Goal: Check status: Check status

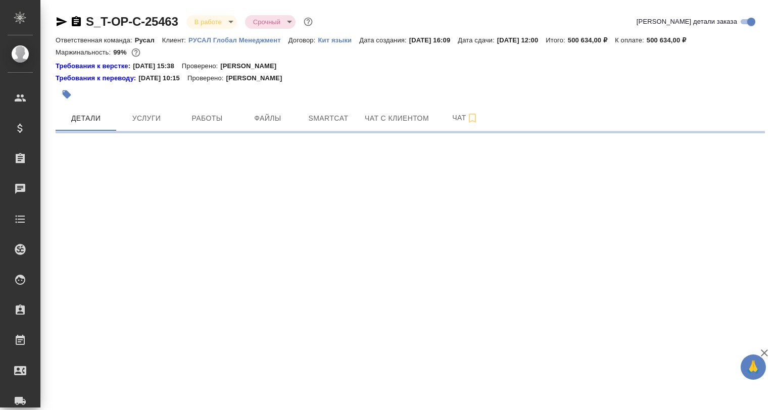
select select "RU"
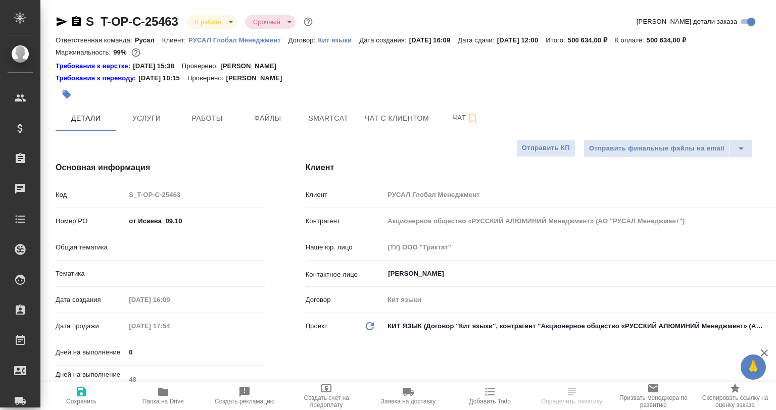
type textarea "x"
type input "[PERSON_NAME]"
type textarea "x"
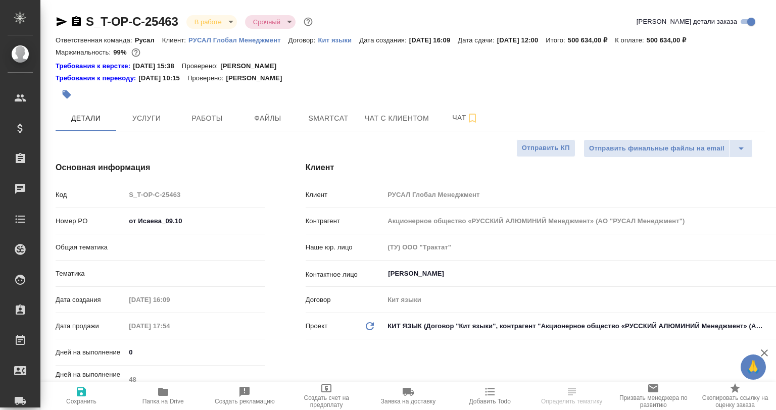
type textarea "x"
type input "Русал"
click at [196, 110] on button "Работы" at bounding box center [207, 118] width 61 height 25
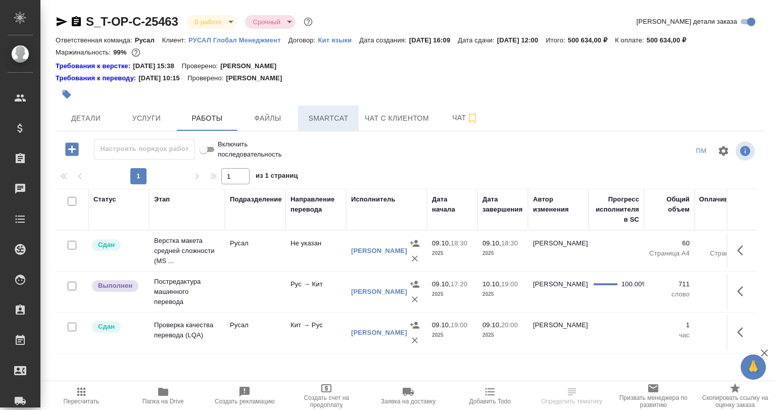
click at [329, 117] on span "Smartcat" at bounding box center [328, 118] width 49 height 13
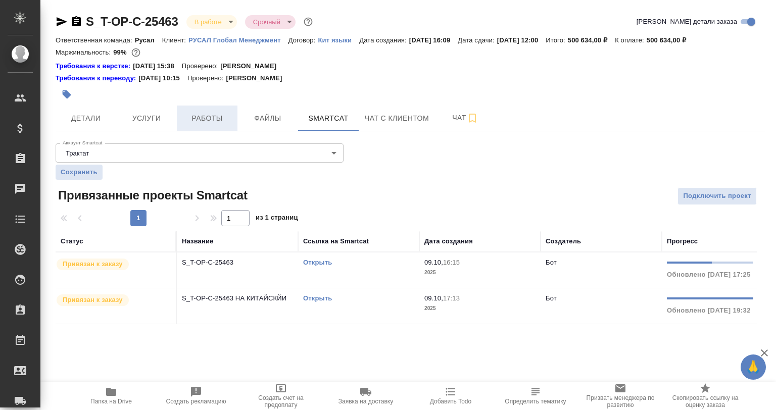
click at [216, 119] on span "Работы" at bounding box center [207, 118] width 49 height 13
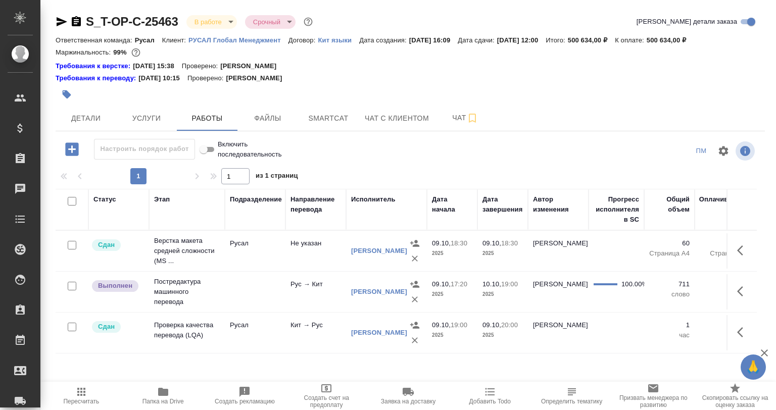
click at [335, 118] on span "Smartcat" at bounding box center [328, 118] width 49 height 13
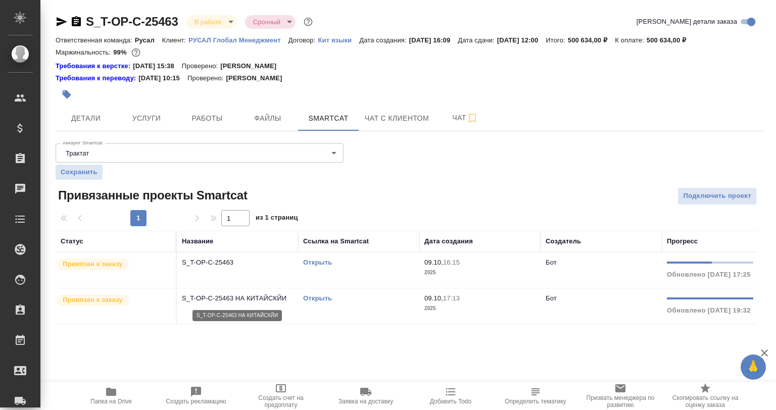
click at [233, 303] on p "S_T-OP-C-25463 НА КИТАЙСКЙИ" at bounding box center [237, 299] width 111 height 10
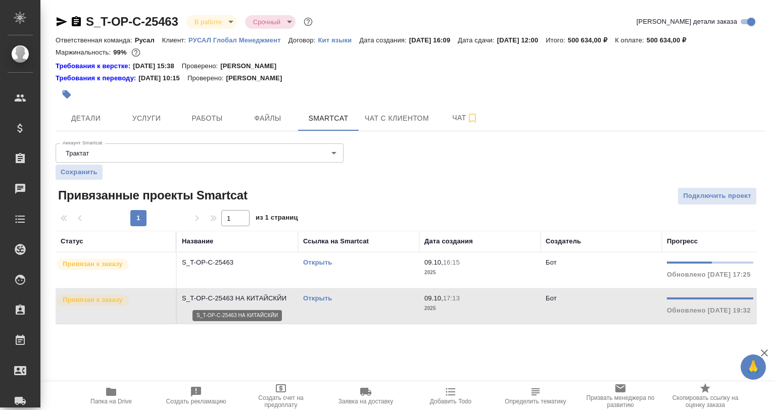
click at [225, 299] on p "S_T-OP-C-25463 НА КИТАЙСКЙИ" at bounding box center [237, 299] width 111 height 10
click at [226, 299] on p "S_T-OP-C-25463 НА КИТАЙСКЙИ" at bounding box center [237, 299] width 111 height 10
click at [247, 292] on td "S_T-OP-C-25463 НА КИТАЙСКЙИ" at bounding box center [237, 306] width 121 height 35
click at [237, 270] on td "S_T-OP-C-25463" at bounding box center [237, 270] width 121 height 35
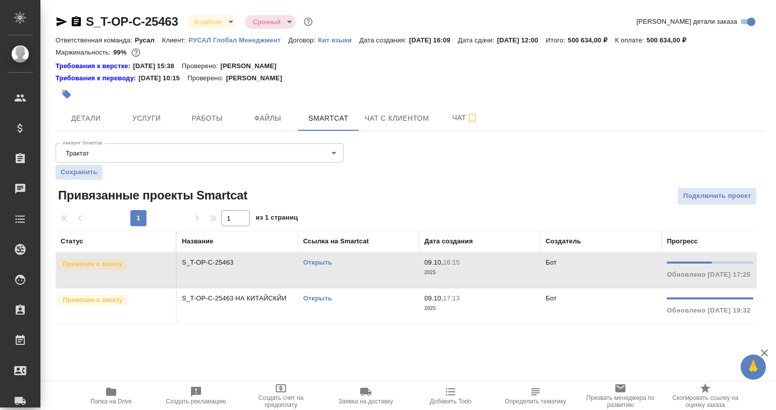
click at [237, 270] on td "S_T-OP-C-25463" at bounding box center [237, 270] width 121 height 35
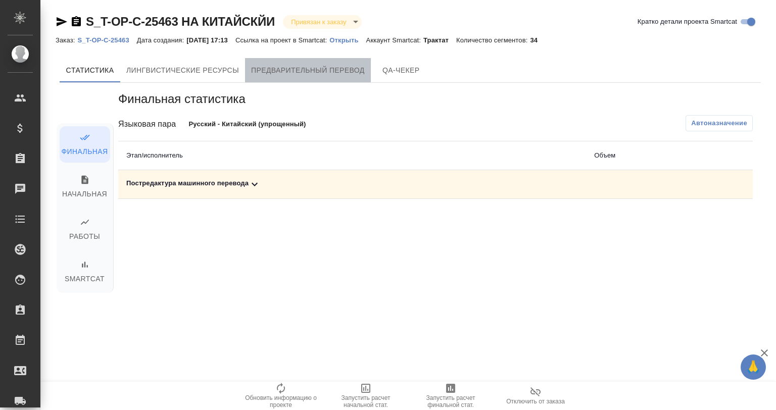
click at [315, 69] on span "Предварительный перевод" at bounding box center [308, 70] width 114 height 13
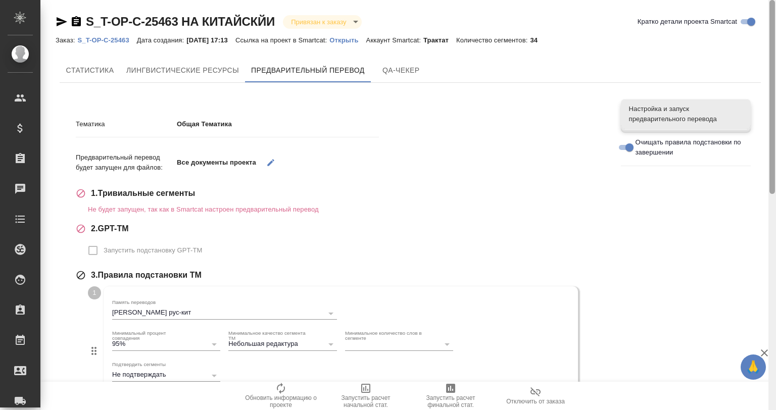
drag, startPoint x: 773, startPoint y: 120, endPoint x: 773, endPoint y: -11, distance: 130.4
click at [773, 0] on html "🙏 .cls-1 fill:#fff; AWATERA Gvozdikov Andrey Клиенты Спецификации Заказы 0 Чаты…" at bounding box center [388, 246] width 776 height 492
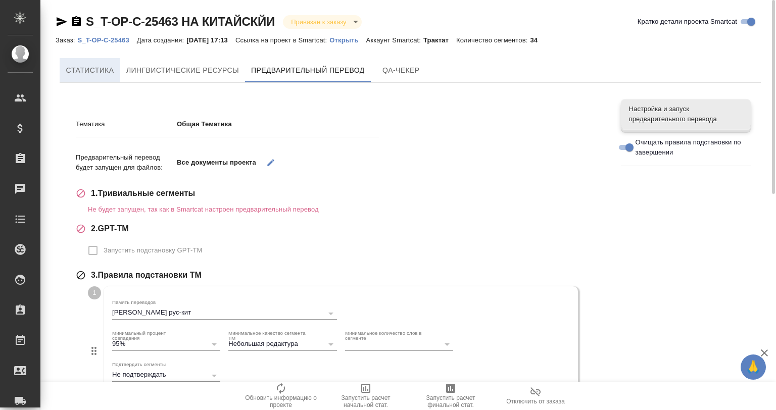
click at [95, 71] on span "Cтатистика" at bounding box center [90, 70] width 49 height 13
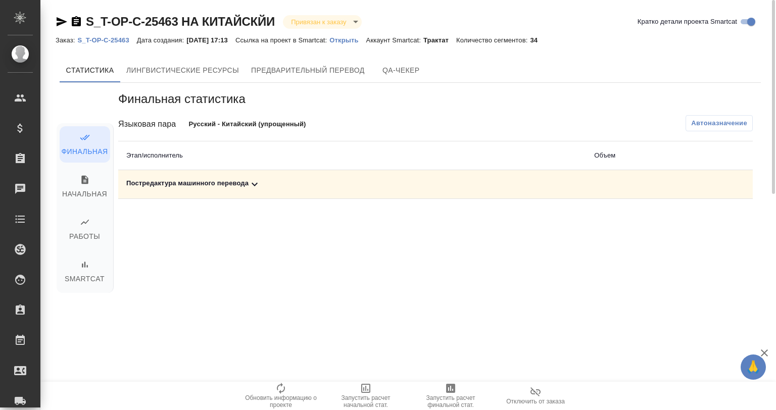
click at [263, 188] on div "Постредактура машинного перевода" at bounding box center [352, 184] width 452 height 12
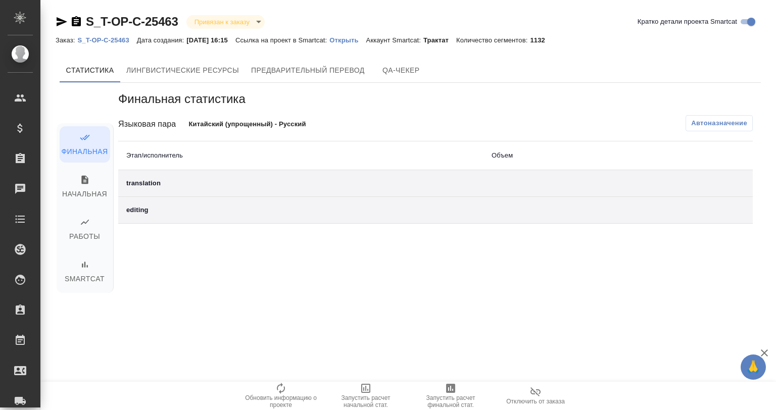
drag, startPoint x: 444, startPoint y: 67, endPoint x: 435, endPoint y: 68, distance: 9.2
click at [442, 67] on div "Cтатистика Лингвистические ресурсы Предварительный перевод QA-чекер" at bounding box center [411, 70] width 702 height 24
click at [313, 61] on button "Предварительный перевод" at bounding box center [308, 70] width 126 height 24
